Goal: Find specific page/section: Find specific page/section

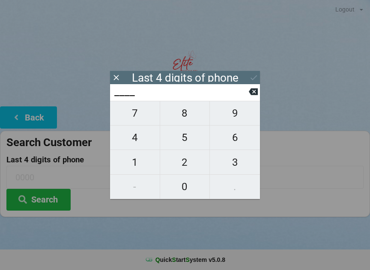
click at [183, 188] on span "0" at bounding box center [185, 187] width 50 height 18
type input "0___"
click at [233, 141] on span "6" at bounding box center [235, 138] width 50 height 18
type input "06__"
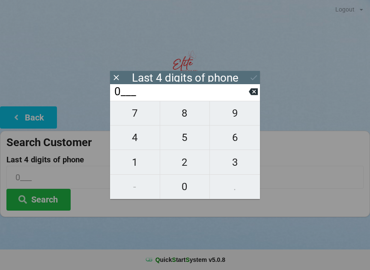
type input "06__"
click at [235, 163] on span "3" at bounding box center [235, 163] width 50 height 18
type input "063_"
click at [184, 188] on span "0" at bounding box center [185, 187] width 50 height 18
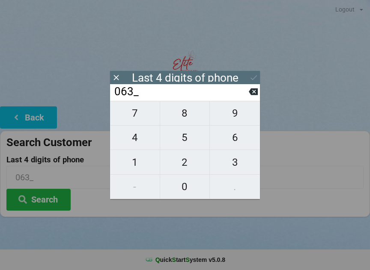
type input "0630"
click at [254, 76] on icon at bounding box center [253, 77] width 9 height 9
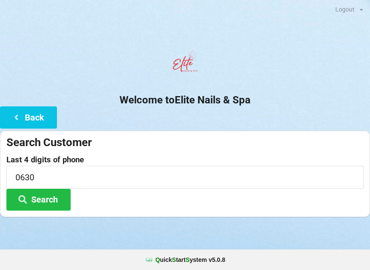
click at [38, 195] on button "Search" at bounding box center [38, 200] width 64 height 22
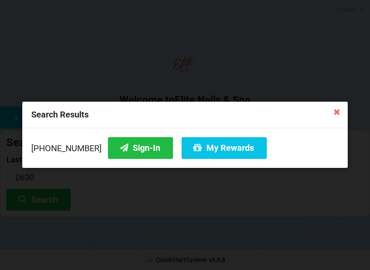
click at [115, 146] on button "Sign-In" at bounding box center [140, 148] width 65 height 22
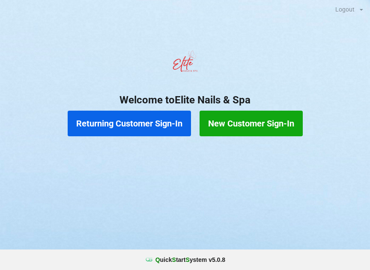
click at [128, 123] on button "Returning Customer Sign-In" at bounding box center [129, 124] width 123 height 26
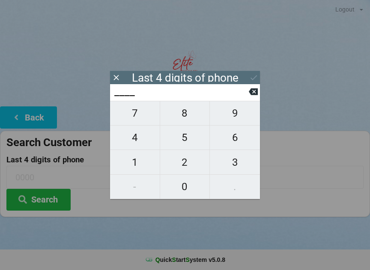
click at [136, 163] on span "1" at bounding box center [135, 163] width 50 height 18
type input "1___"
click at [234, 162] on span "3" at bounding box center [235, 163] width 50 height 18
type input "13__"
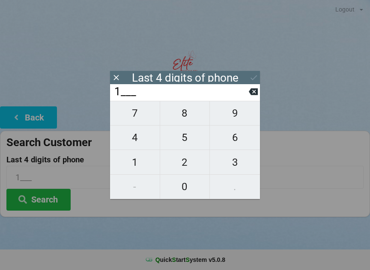
type input "13__"
click at [135, 138] on span "4" at bounding box center [135, 138] width 50 height 18
type input "134_"
click at [252, 89] on button at bounding box center [253, 92] width 9 height 12
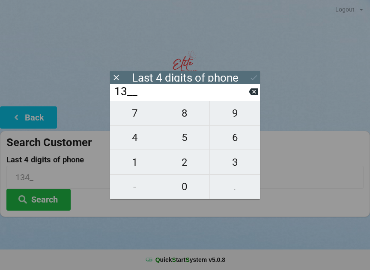
click at [137, 169] on span "1" at bounding box center [135, 163] width 50 height 18
type input "131_"
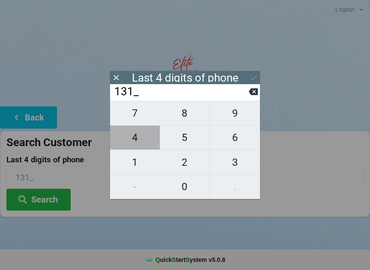
click at [134, 139] on span "4" at bounding box center [135, 138] width 50 height 18
type input "1314"
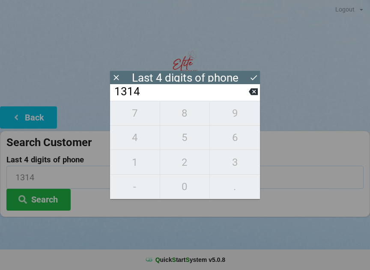
click at [308, 178] on input "1314" at bounding box center [184, 177] width 357 height 23
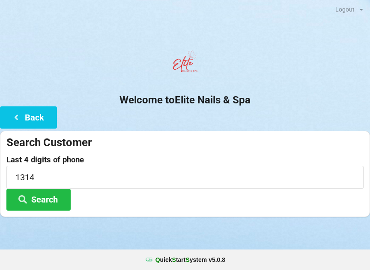
click at [36, 198] on button "Search" at bounding box center [38, 200] width 64 height 22
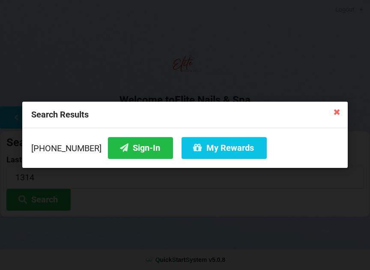
click at [119, 151] on icon at bounding box center [124, 147] width 10 height 7
